Goal: Check status: Check status

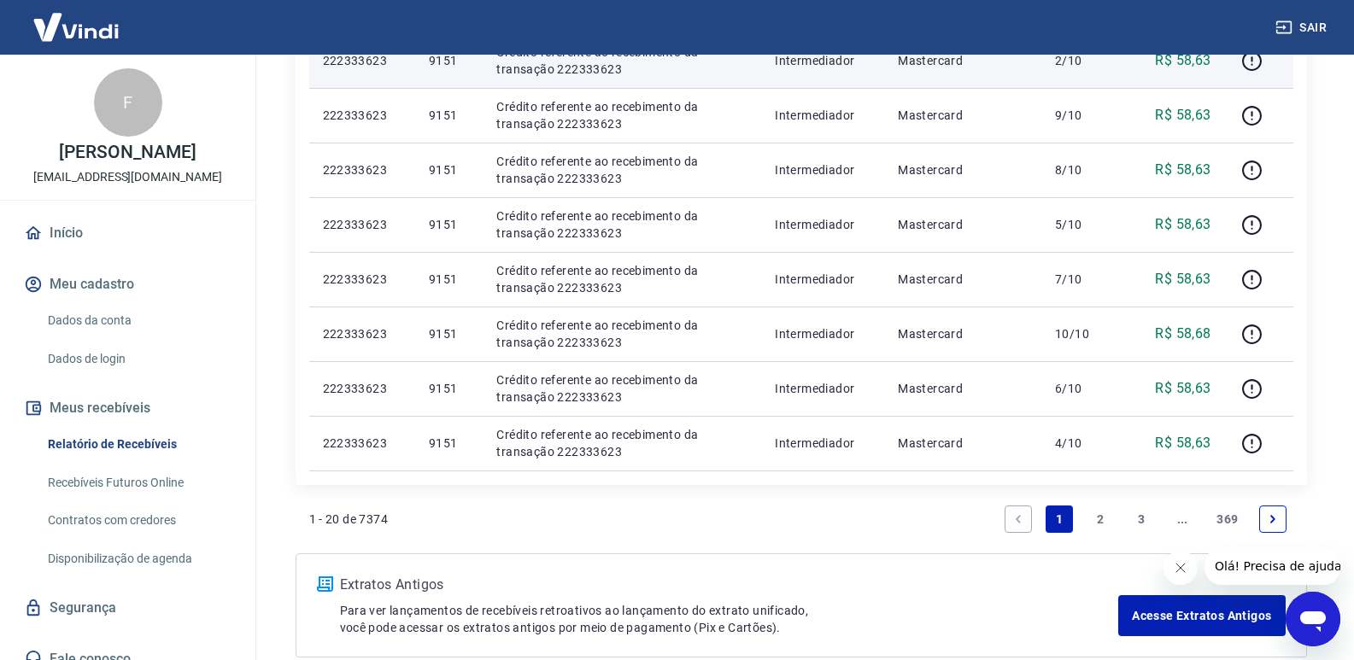
scroll to position [1118, 0]
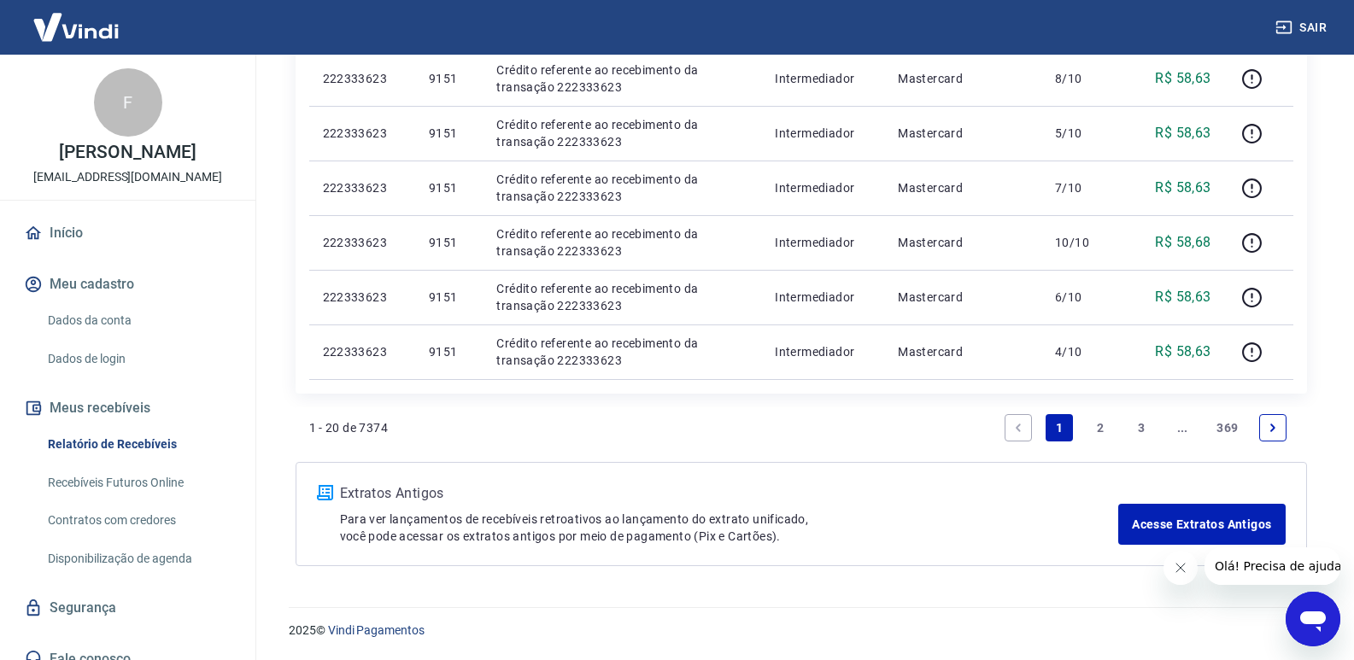
click at [1102, 428] on link "2" at bounding box center [1099, 427] width 27 height 27
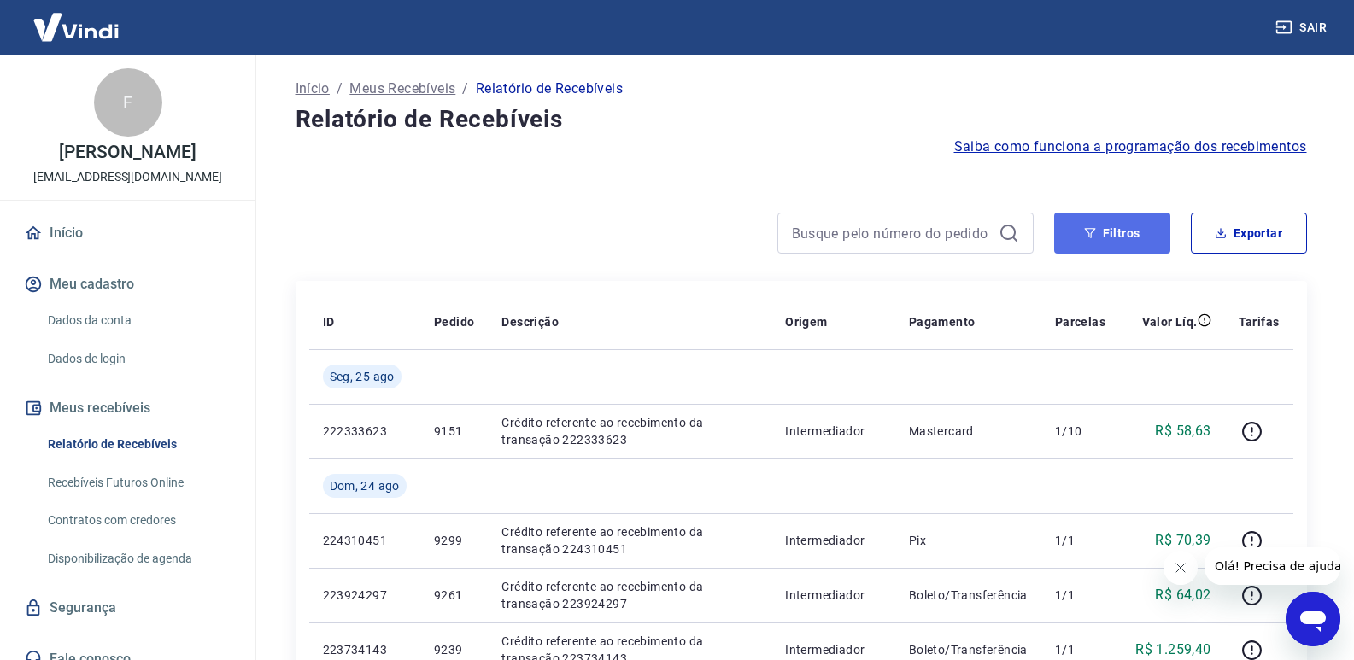
click at [1084, 230] on icon "button" at bounding box center [1090, 233] width 12 height 12
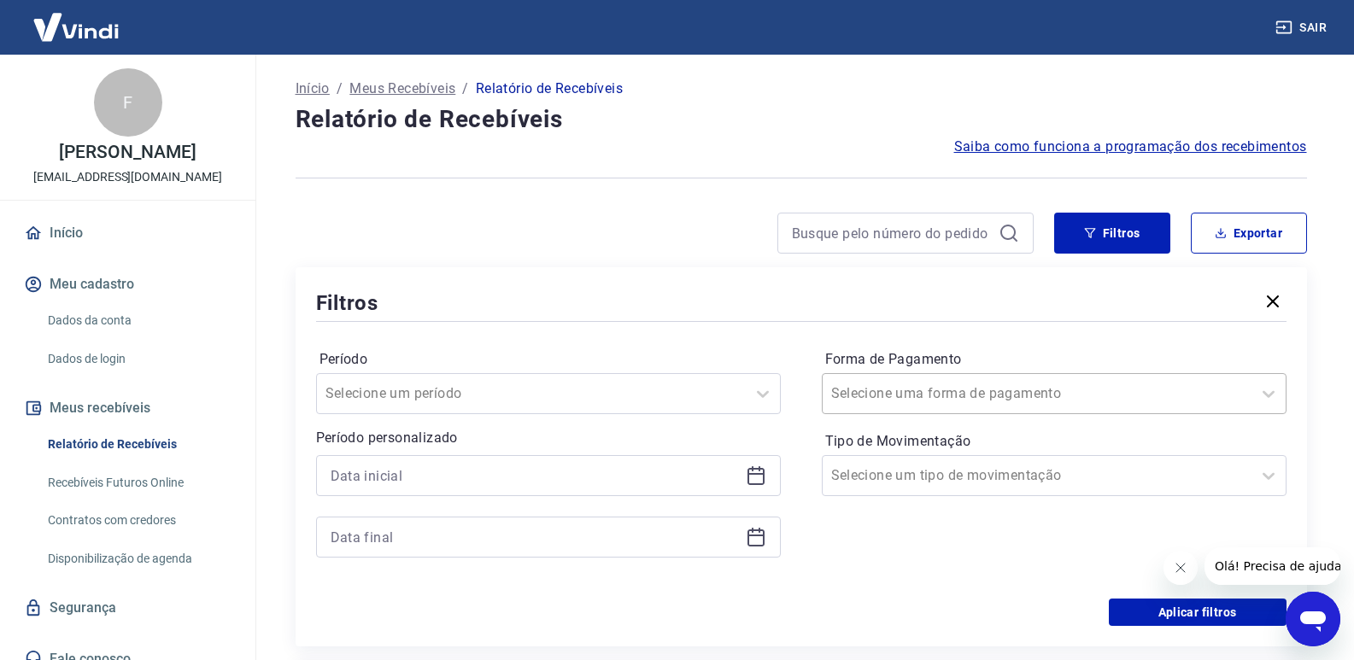
click at [1003, 396] on div at bounding box center [1037, 394] width 412 height 24
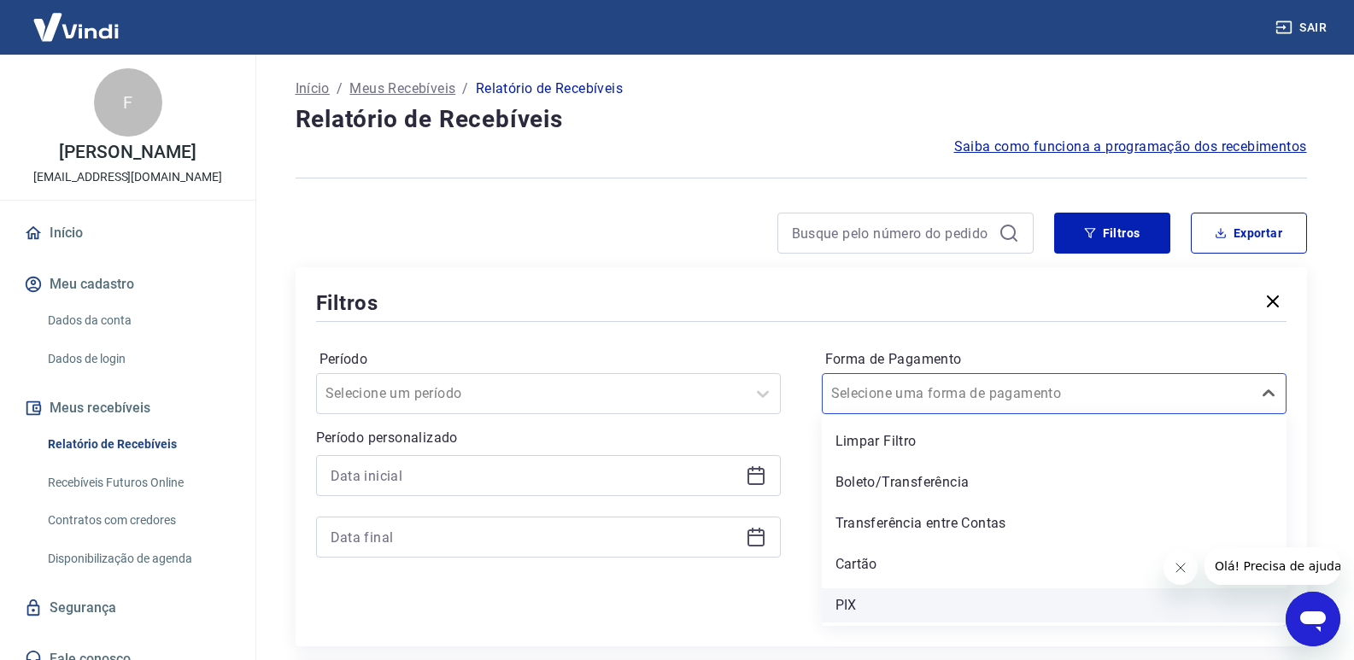
click at [858, 606] on div "PIX" at bounding box center [1054, 605] width 465 height 34
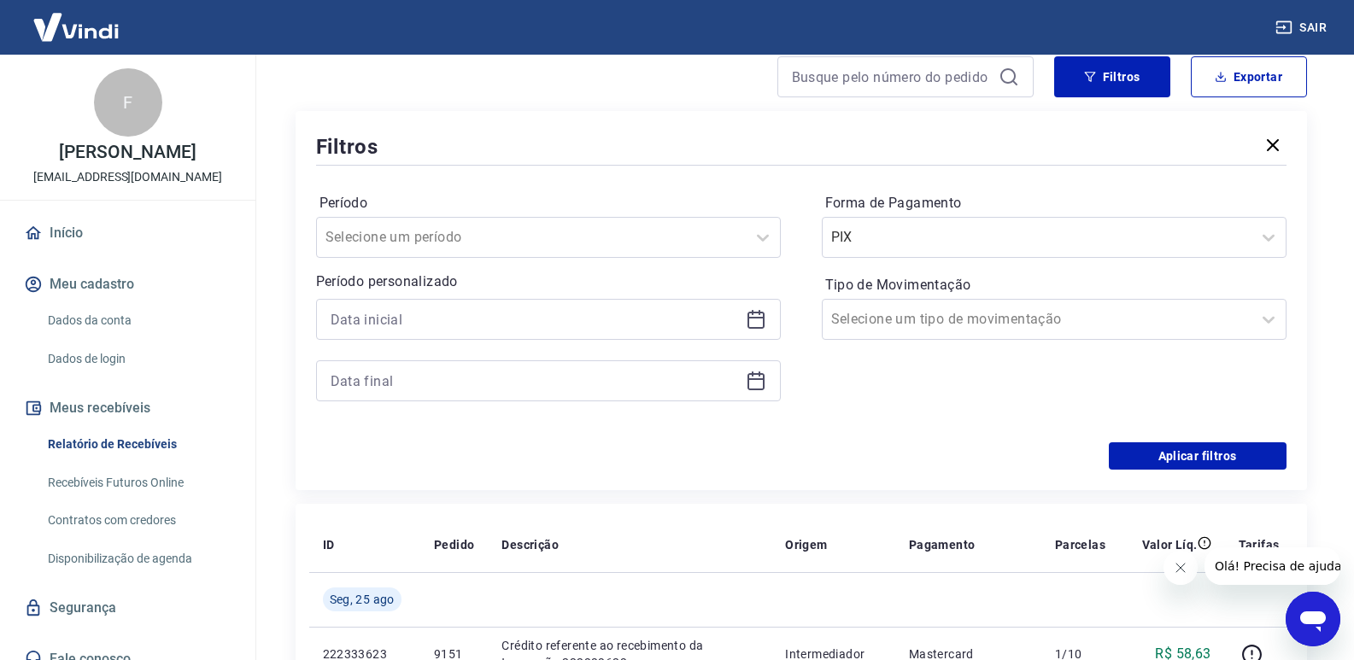
scroll to position [171, 0]
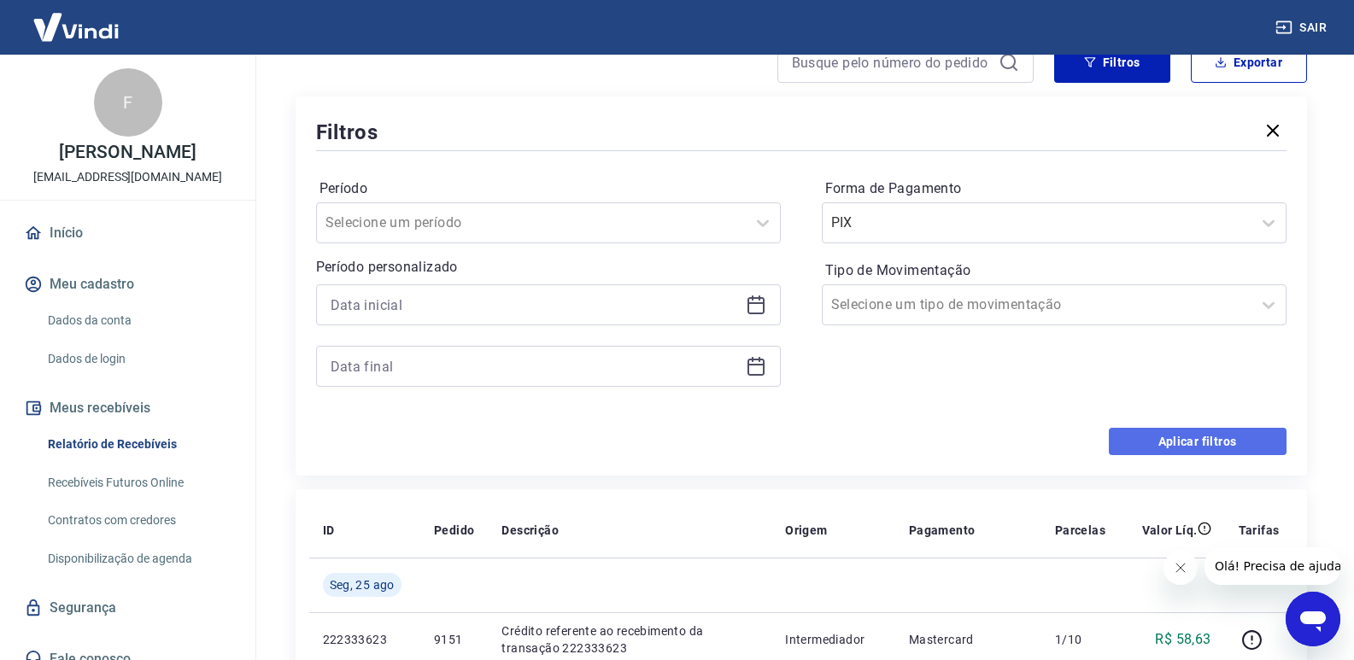
click at [1186, 440] on button "Aplicar filtros" at bounding box center [1198, 441] width 178 height 27
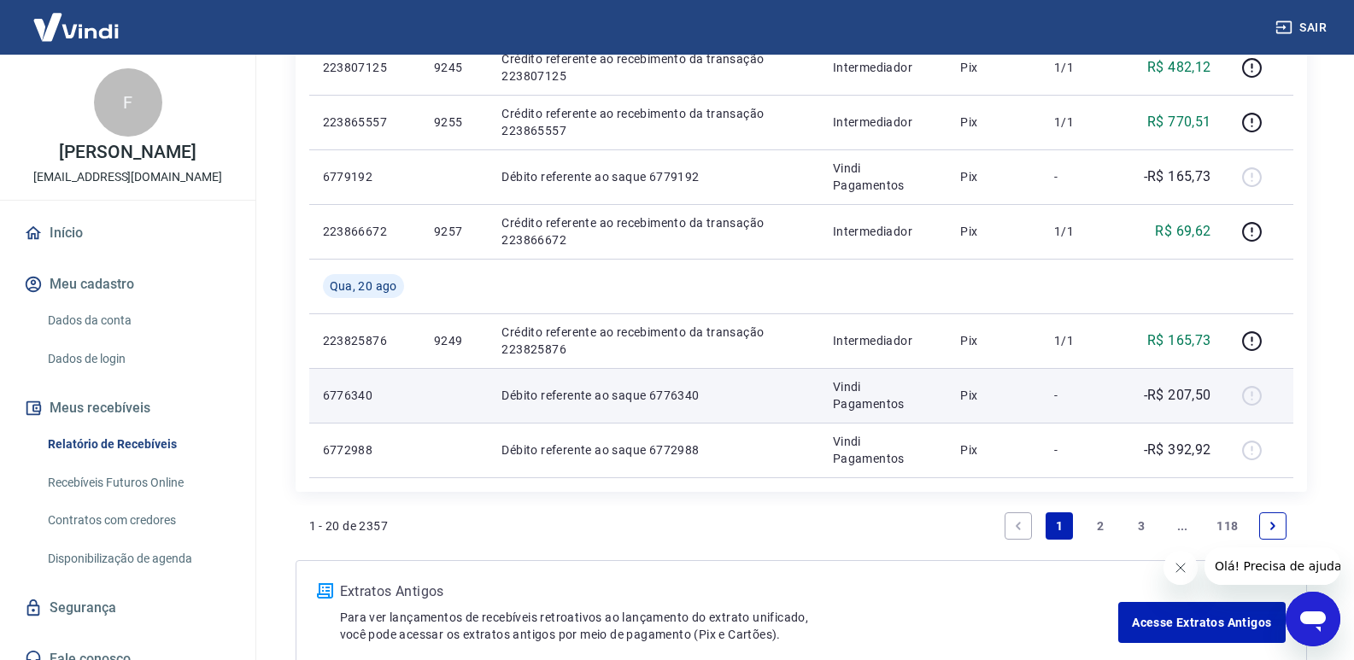
scroll to position [1337, 0]
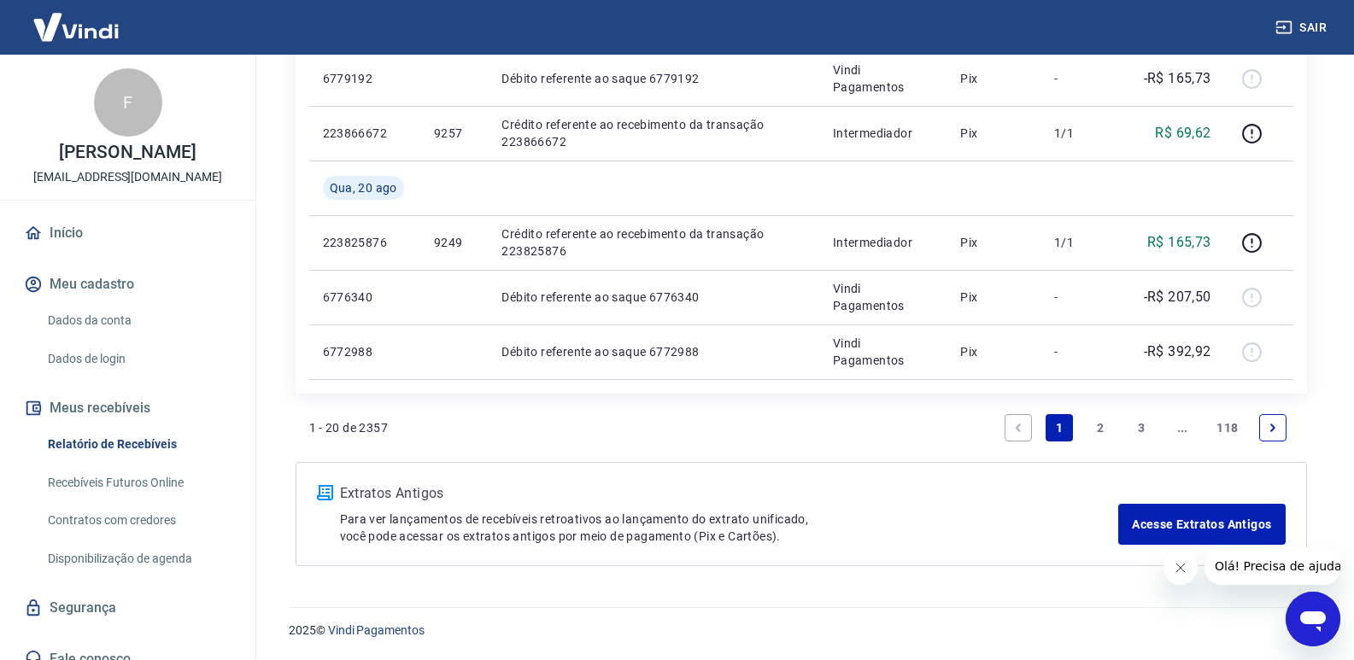
click at [1103, 427] on link "2" at bounding box center [1099, 427] width 27 height 27
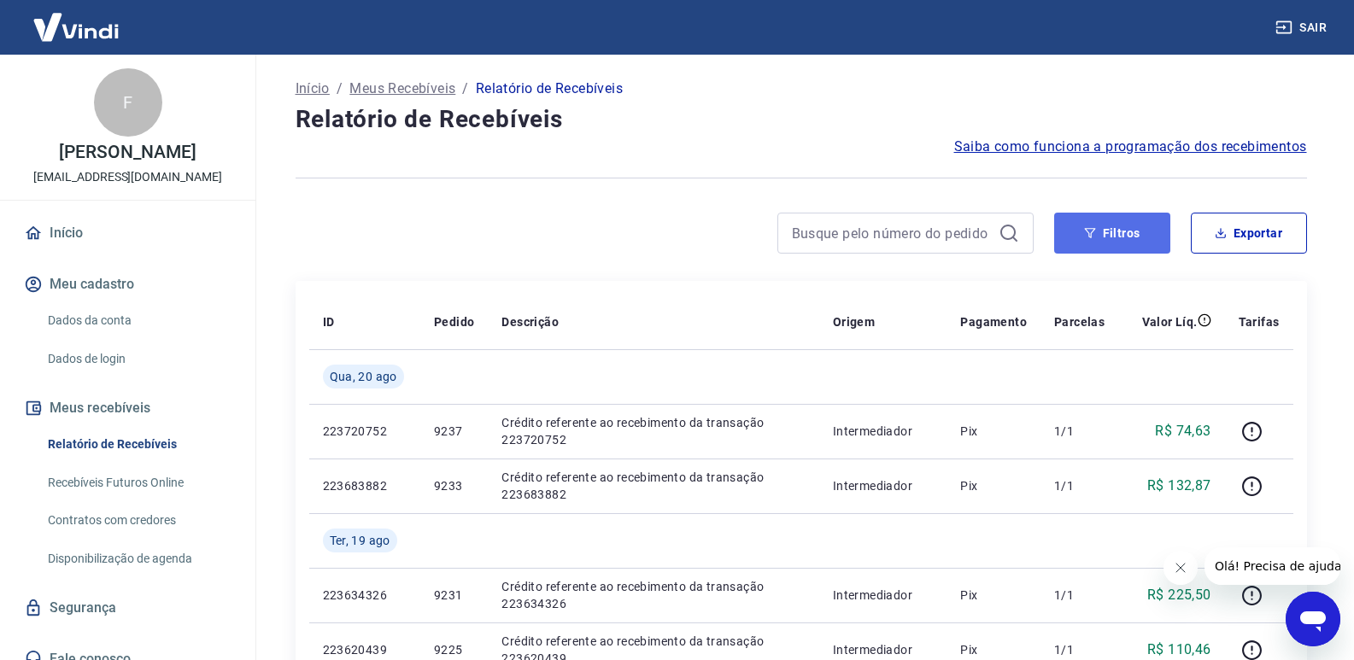
click at [1127, 237] on button "Filtros" at bounding box center [1112, 233] width 116 height 41
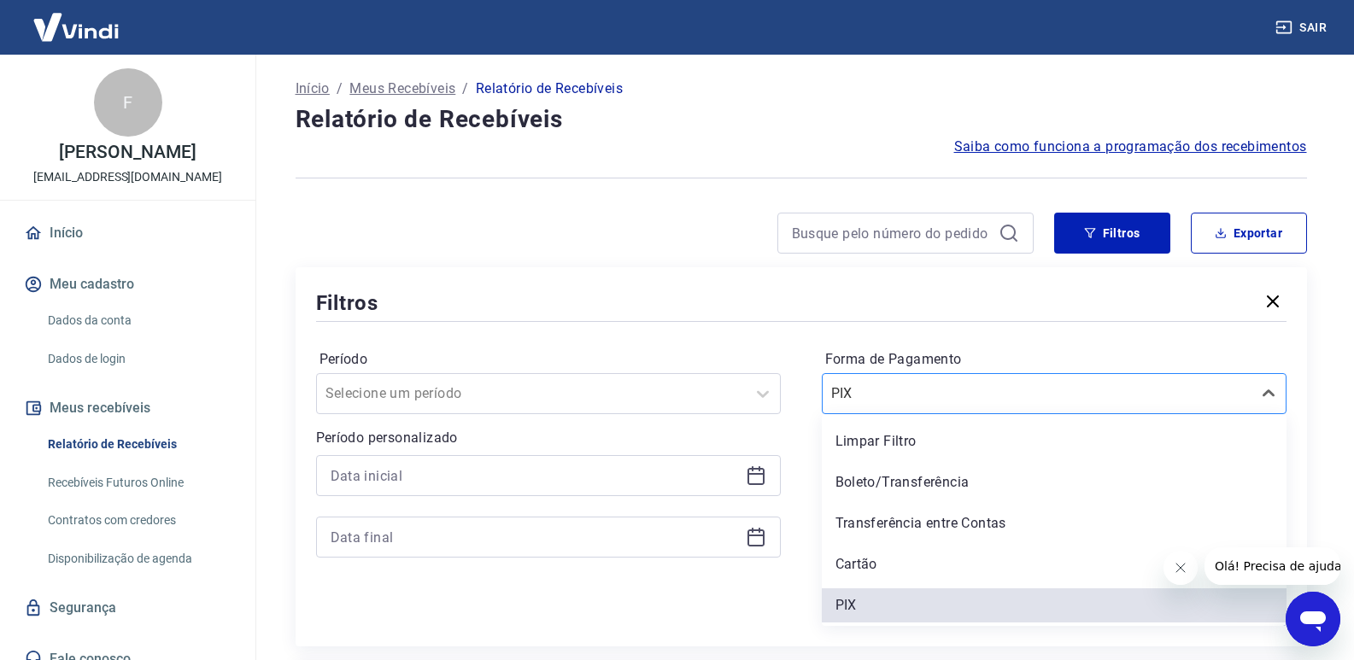
click at [934, 407] on div "PIX" at bounding box center [1037, 393] width 429 height 31
click at [923, 486] on div "Boleto/Transferência" at bounding box center [1054, 482] width 465 height 34
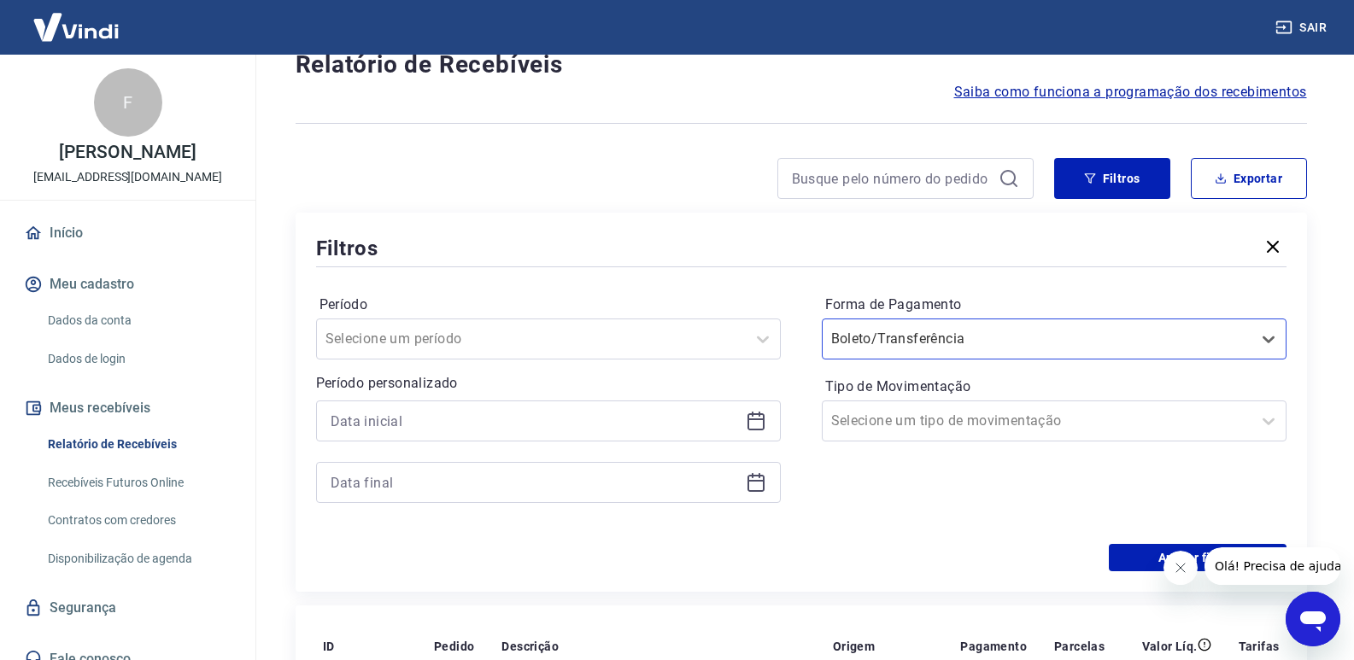
scroll to position [85, 0]
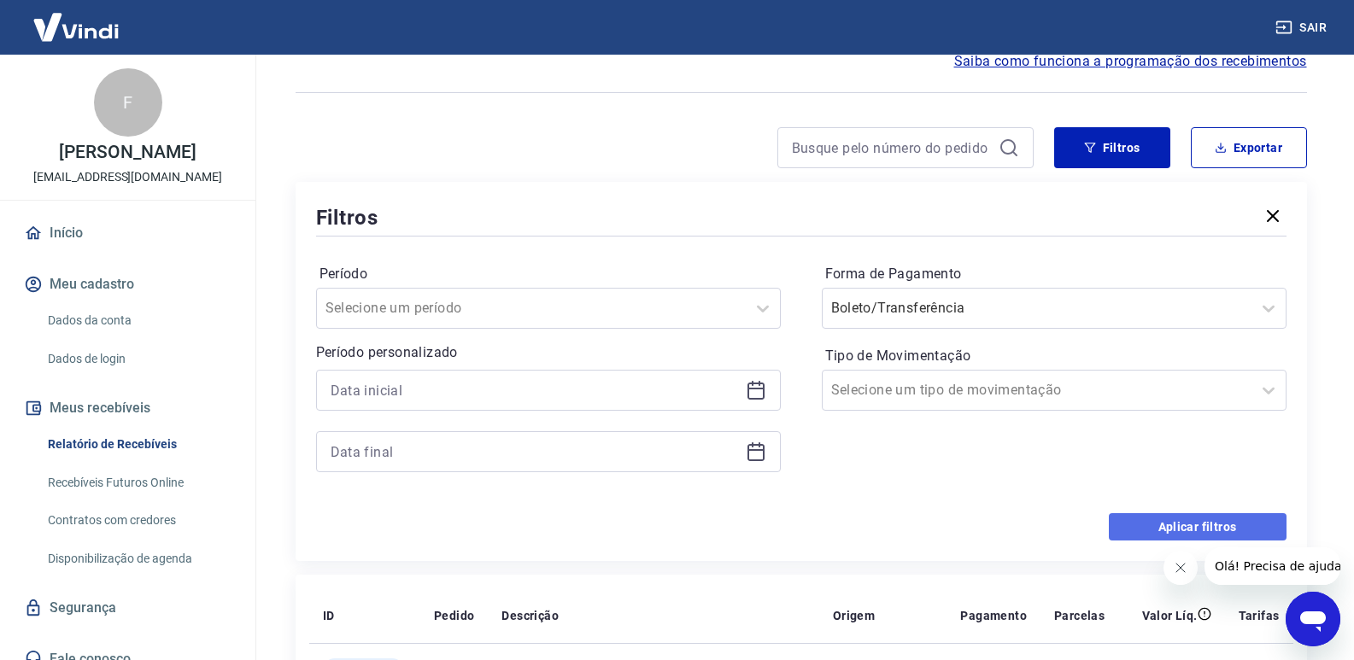
click at [1189, 518] on button "Aplicar filtros" at bounding box center [1198, 526] width 178 height 27
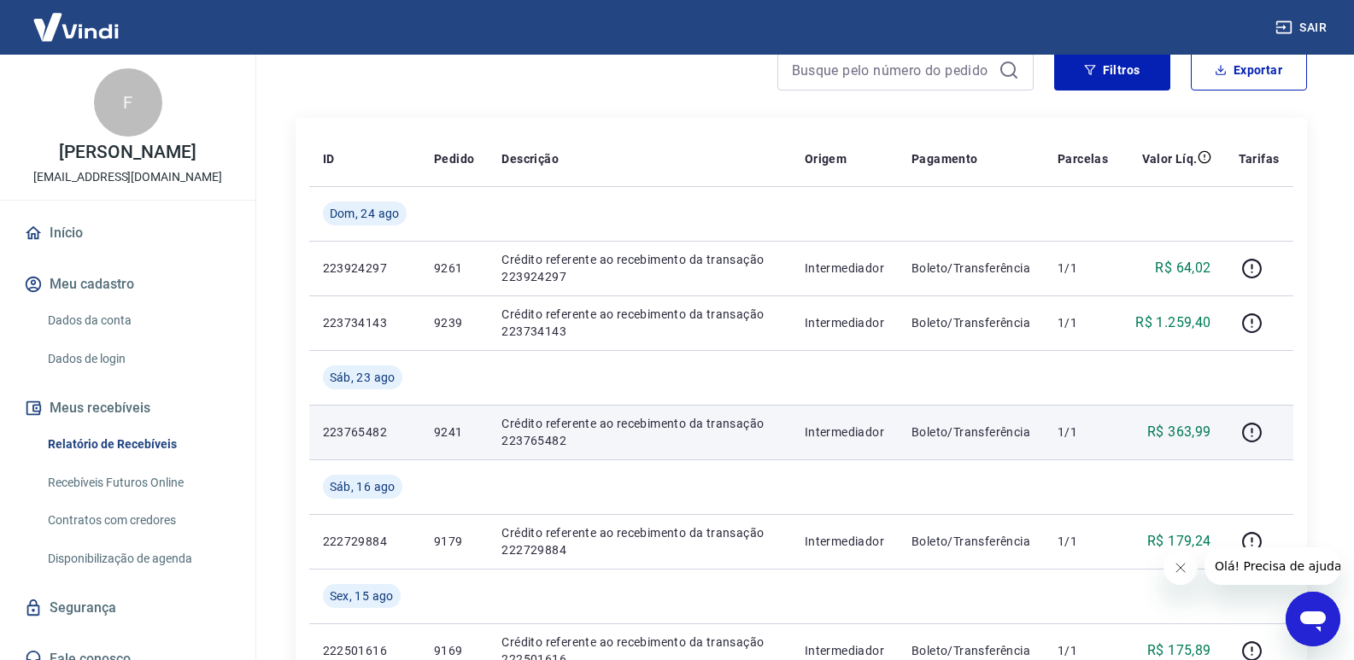
scroll to position [85, 0]
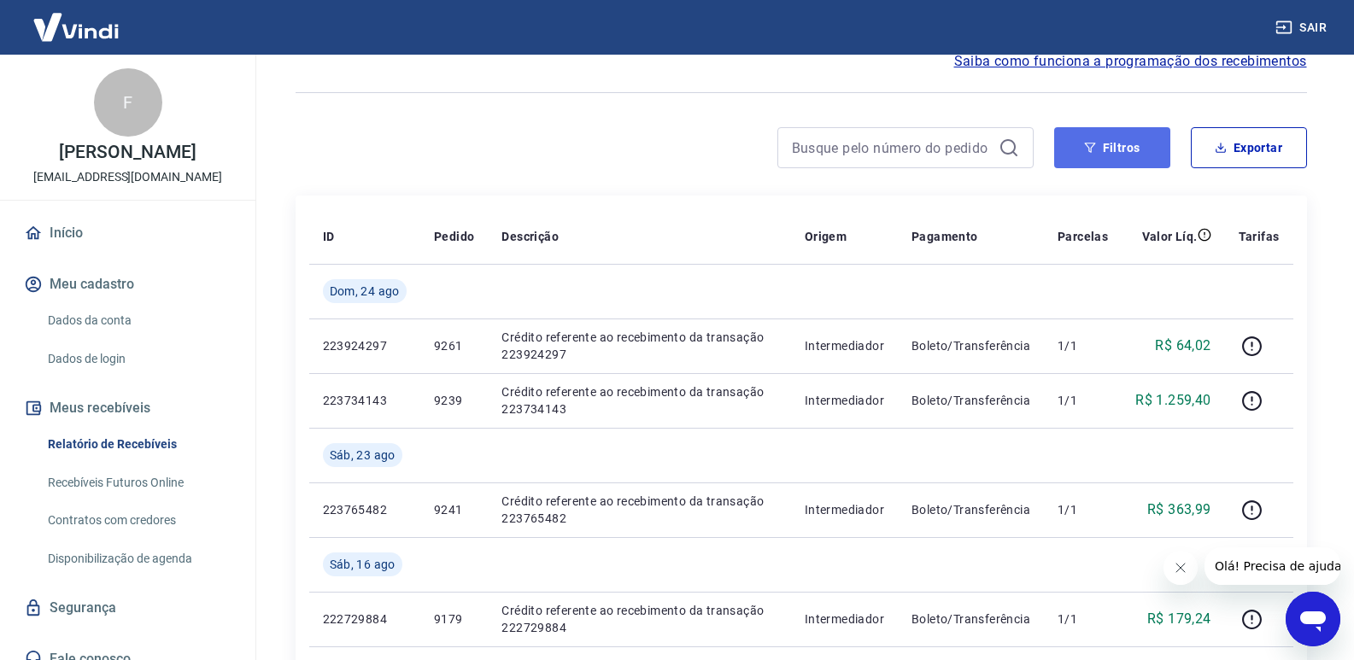
click at [1121, 150] on button "Filtros" at bounding box center [1112, 147] width 116 height 41
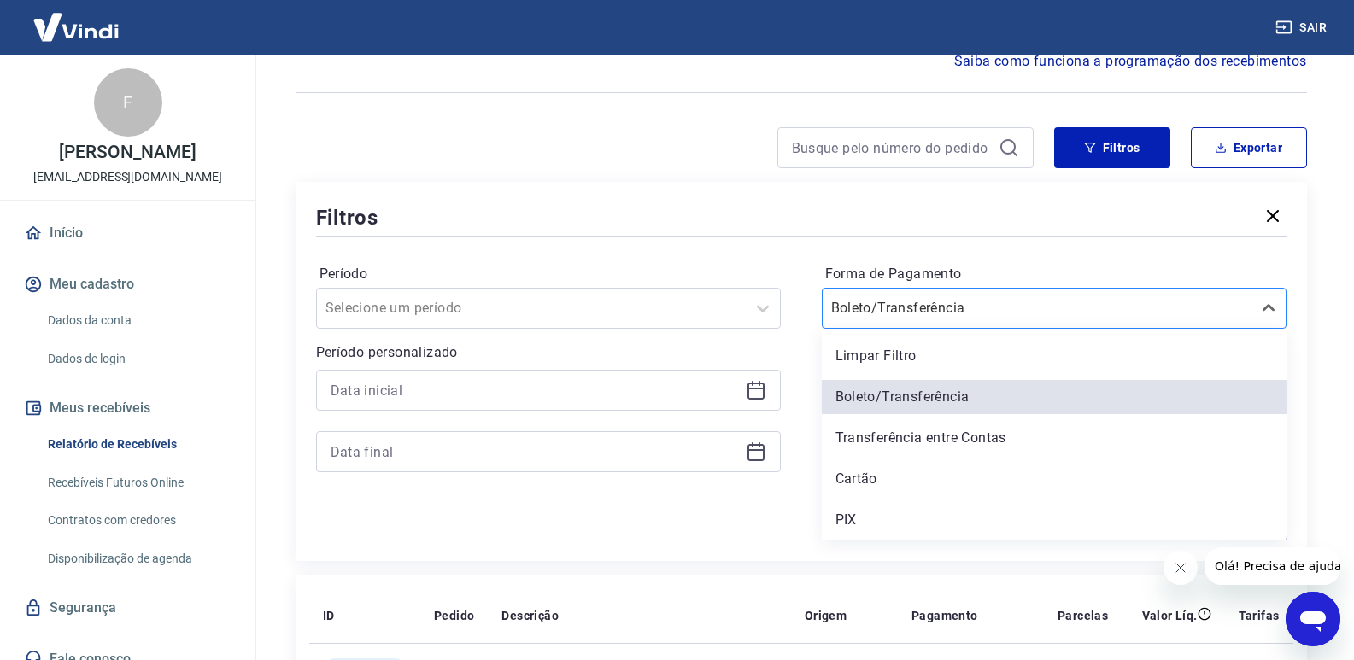
click at [1013, 305] on div at bounding box center [1037, 308] width 412 height 24
click at [841, 522] on div "PIX" at bounding box center [1054, 520] width 465 height 34
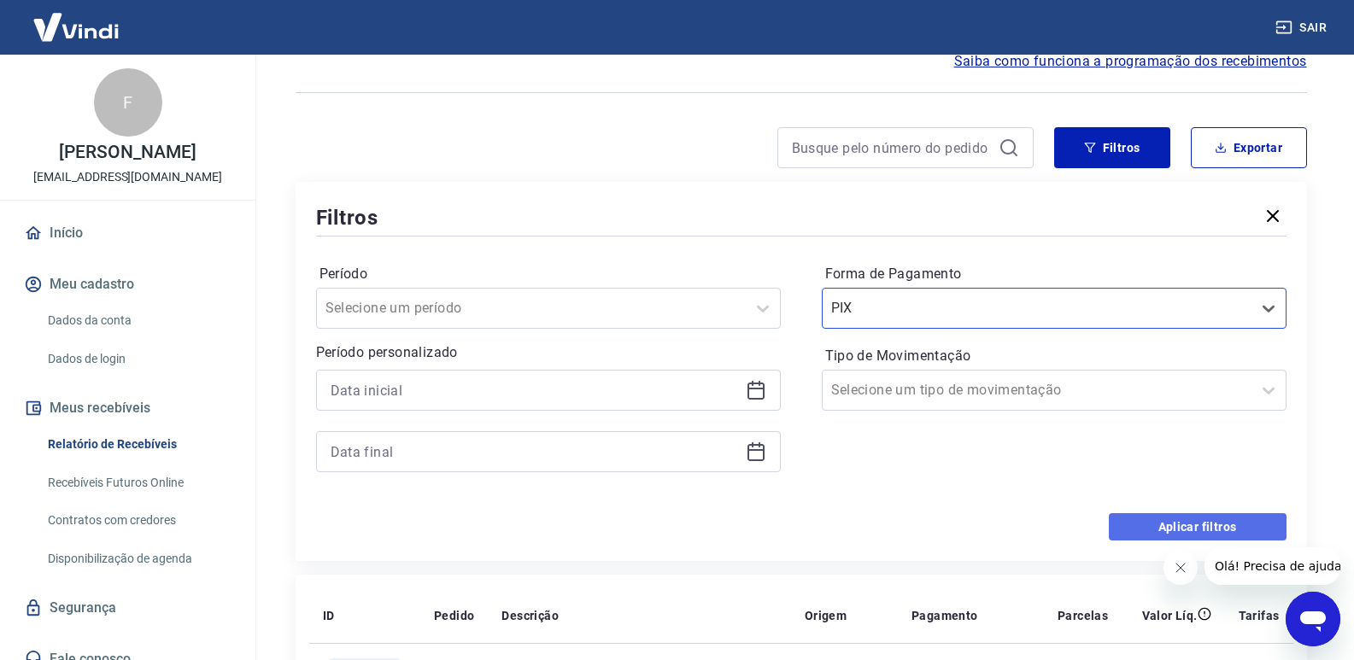
click at [1221, 520] on button "Aplicar filtros" at bounding box center [1198, 526] width 178 height 27
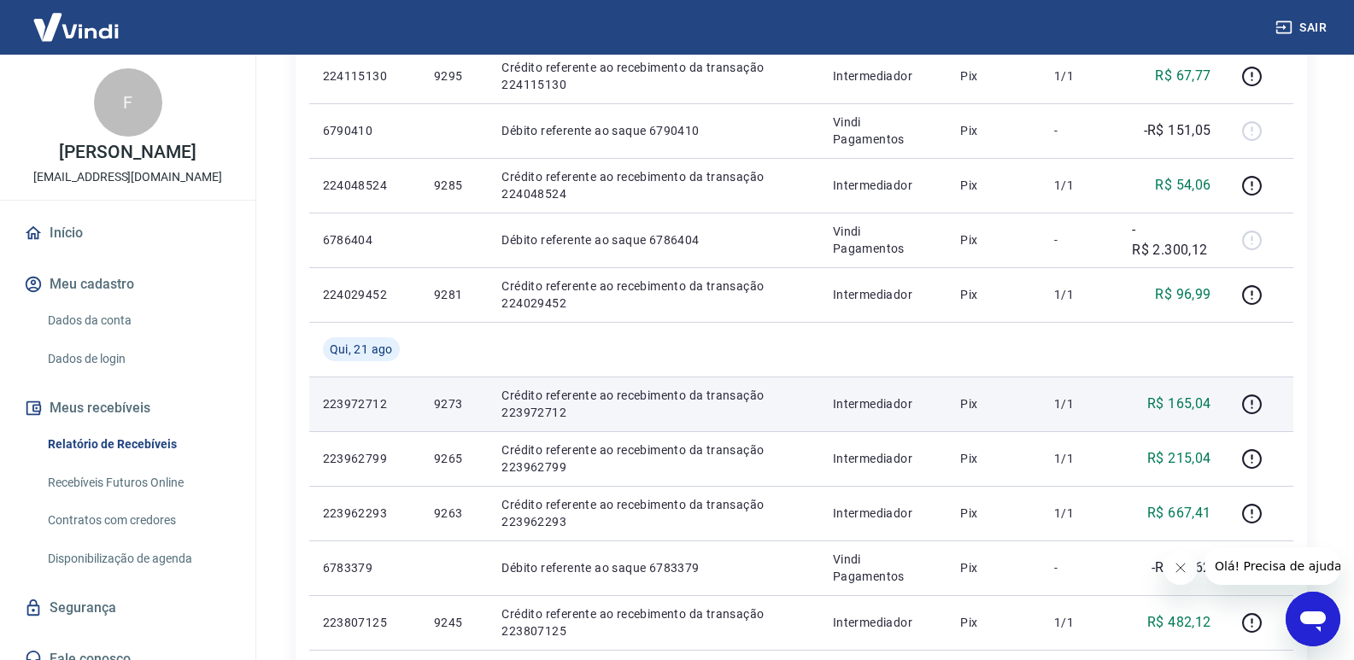
scroll to position [512, 0]
